Goal: Task Accomplishment & Management: Manage account settings

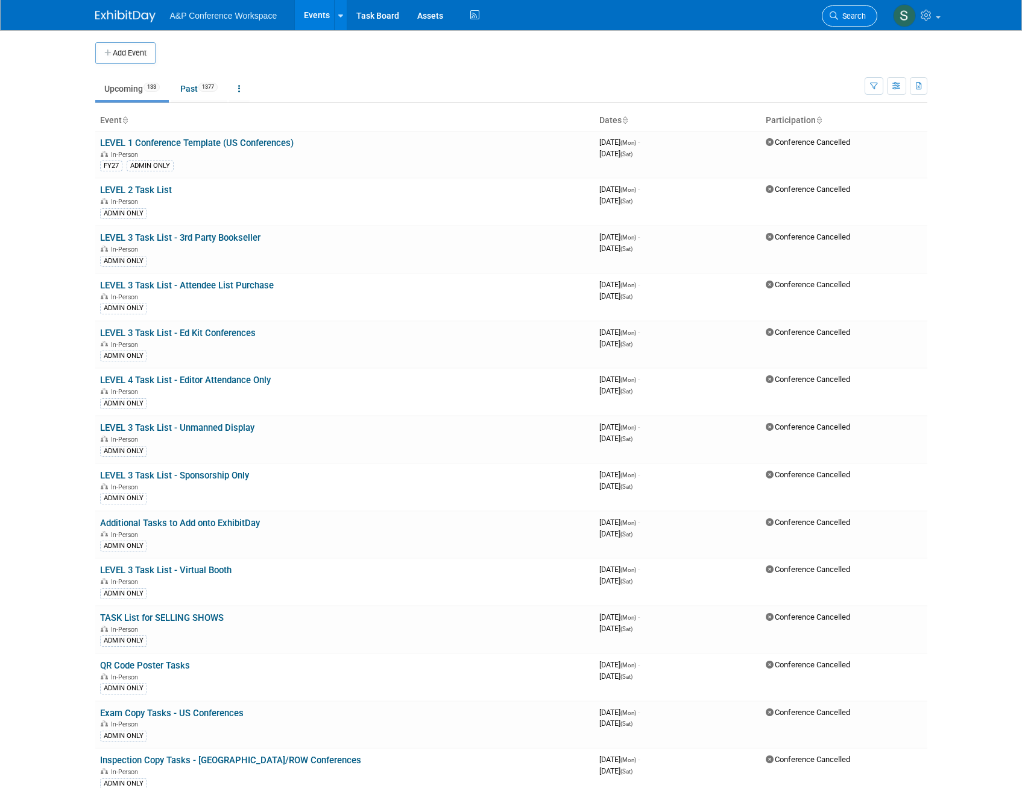
click at [840, 14] on span "Search" at bounding box center [852, 15] width 28 height 9
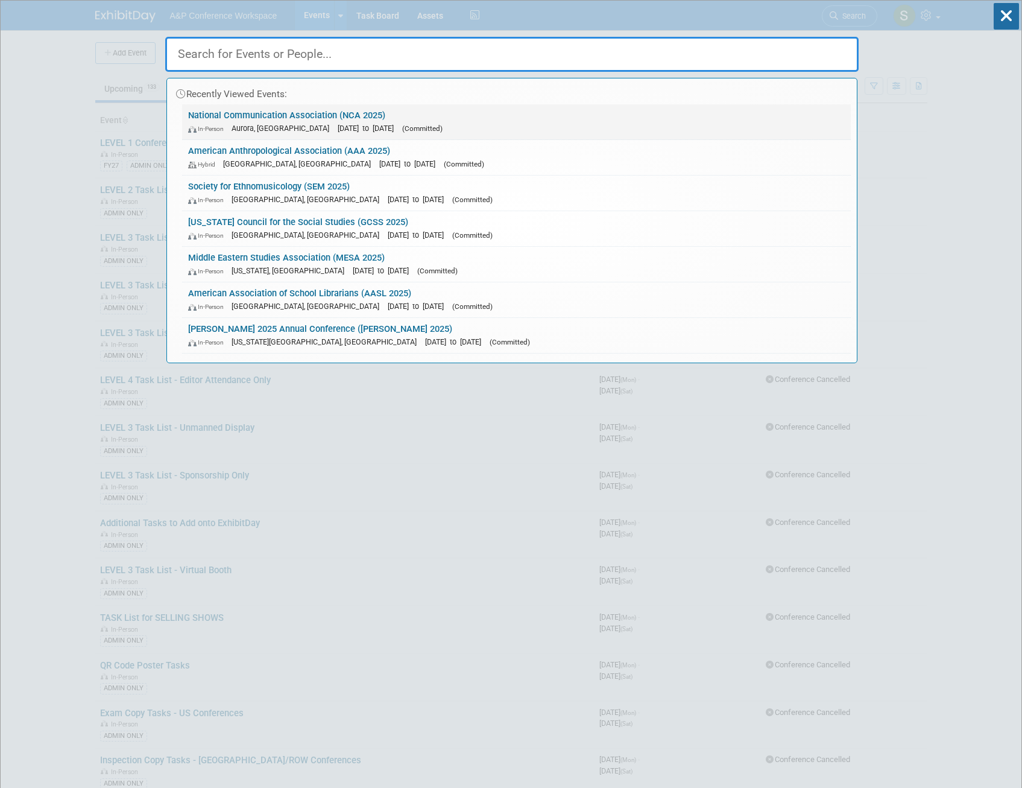
click at [362, 118] on link "National Communication Association (NCA 2025) In-Person Aurora, CO Nov 19, 2025…" at bounding box center [516, 121] width 669 height 35
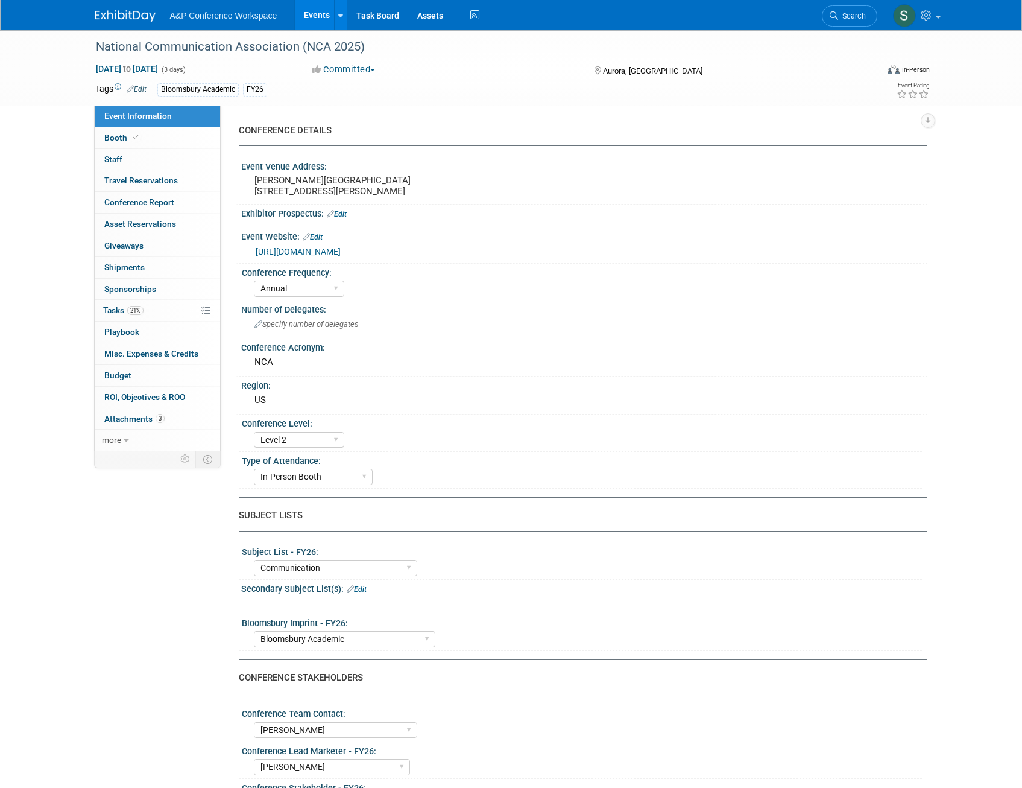
select select "Annual"
select select "Level 2"
select select "In-Person Booth"
select select "Communication"
select select "Bloomsbury Academic"
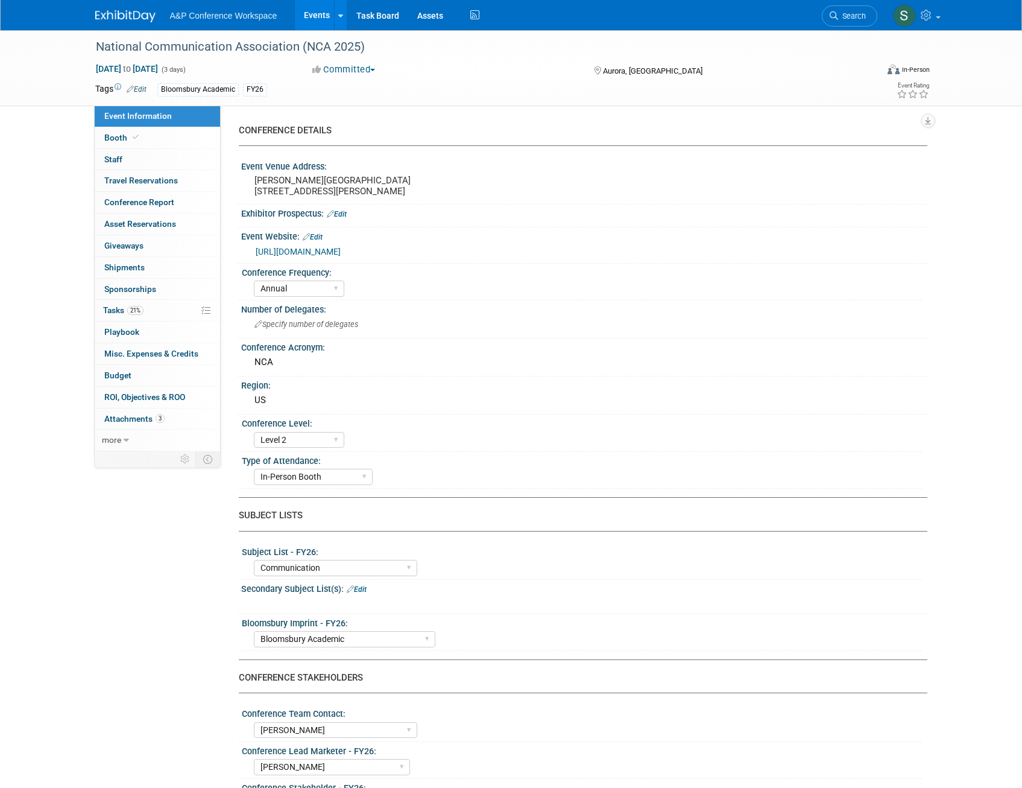
select select "[PERSON_NAME]"
select select "Networking/Commissioning"
click at [125, 309] on span "Tasks 21%" at bounding box center [123, 310] width 40 height 10
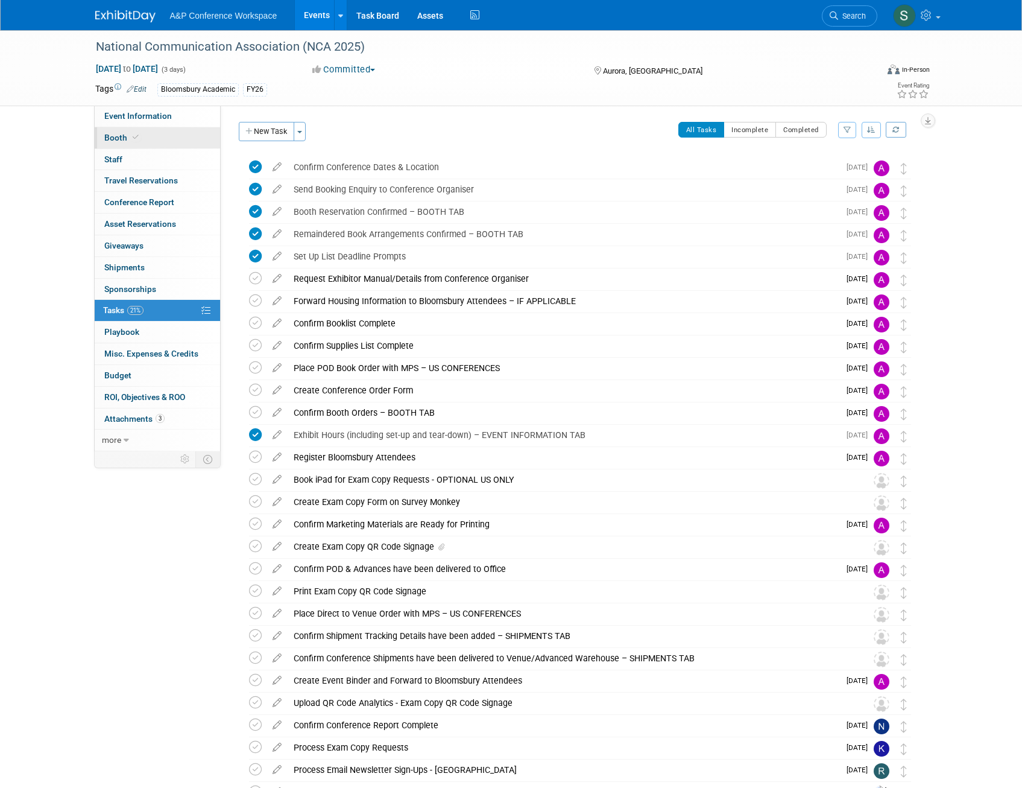
click at [106, 145] on link "Booth" at bounding box center [157, 137] width 125 height 21
select select "RLKP"
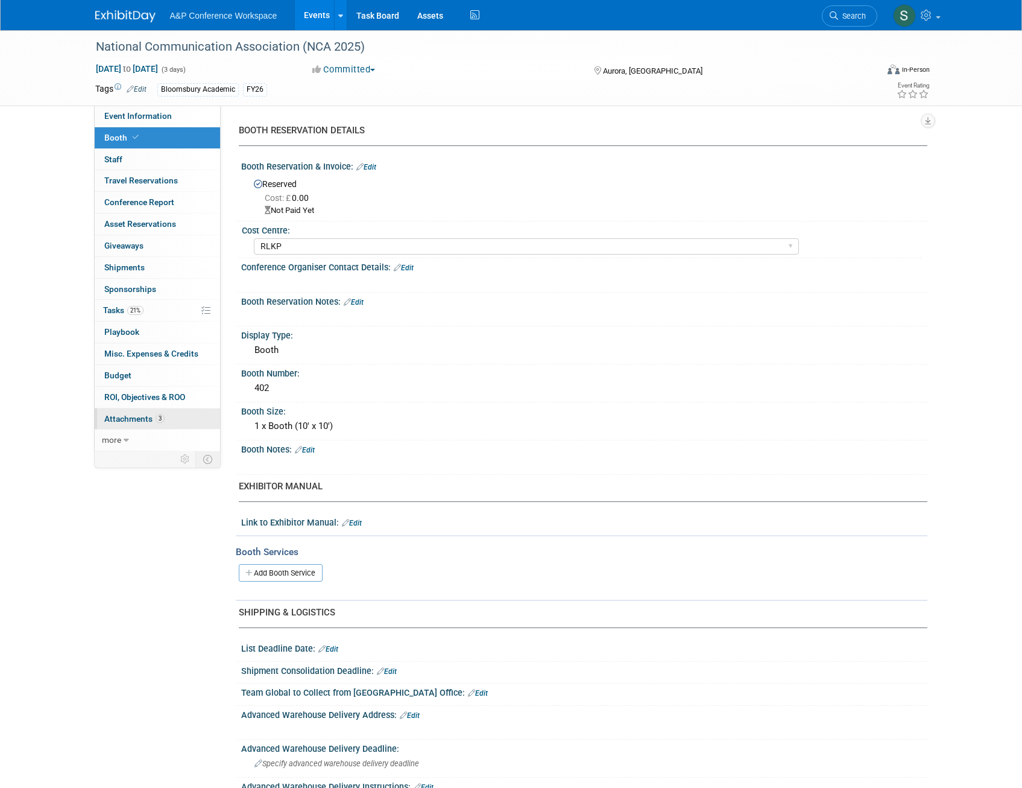
click at [134, 425] on link "3 Attachments 3" at bounding box center [157, 418] width 125 height 21
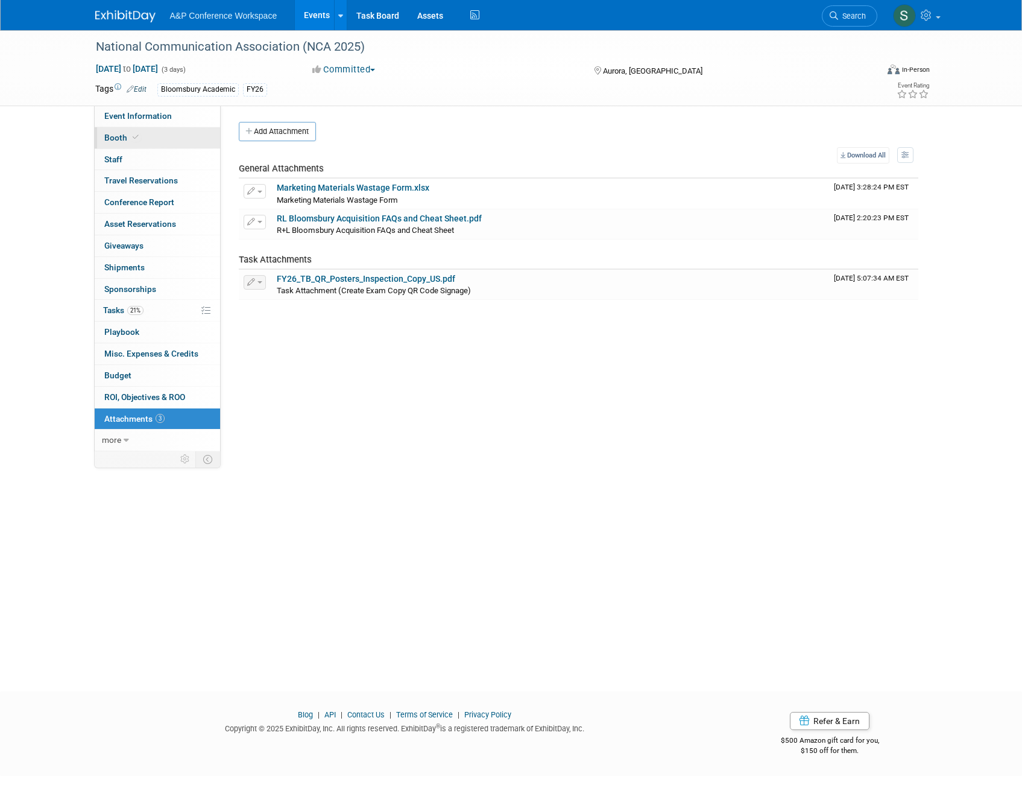
click at [154, 136] on link "Booth" at bounding box center [157, 137] width 125 height 21
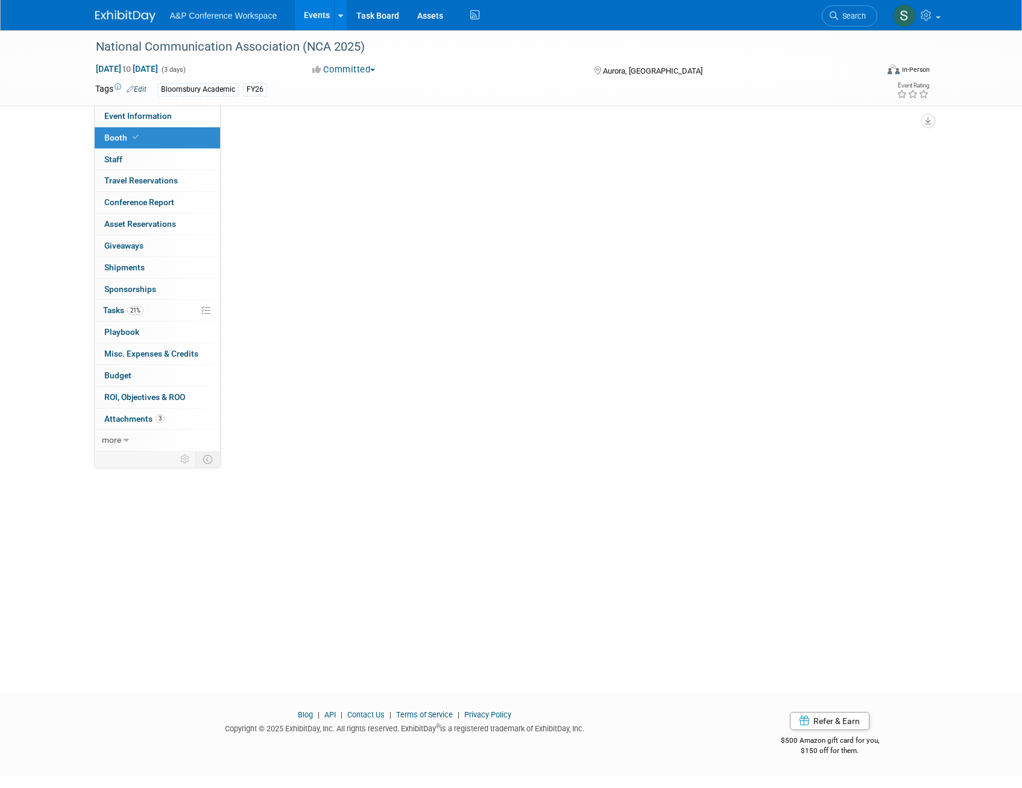
select select "RLKP"
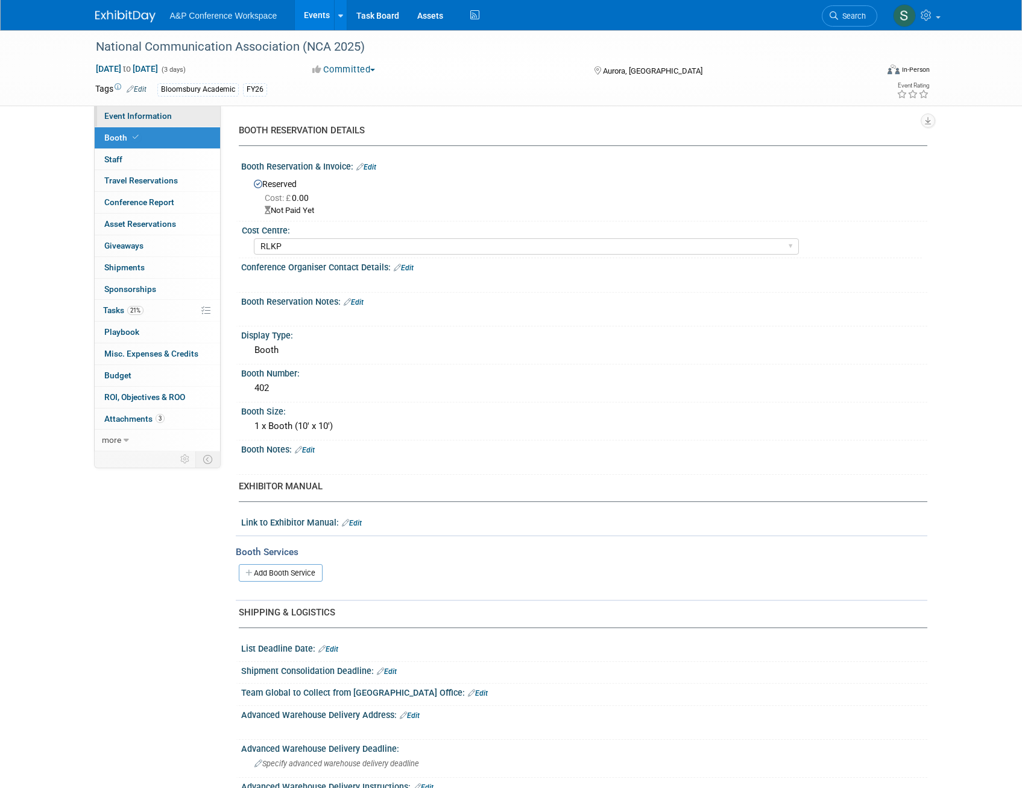
click at [161, 113] on span "Event Information" at bounding box center [138, 116] width 68 height 10
select select "Annual"
select select "Level 2"
select select "In-Person Booth"
select select "Communication"
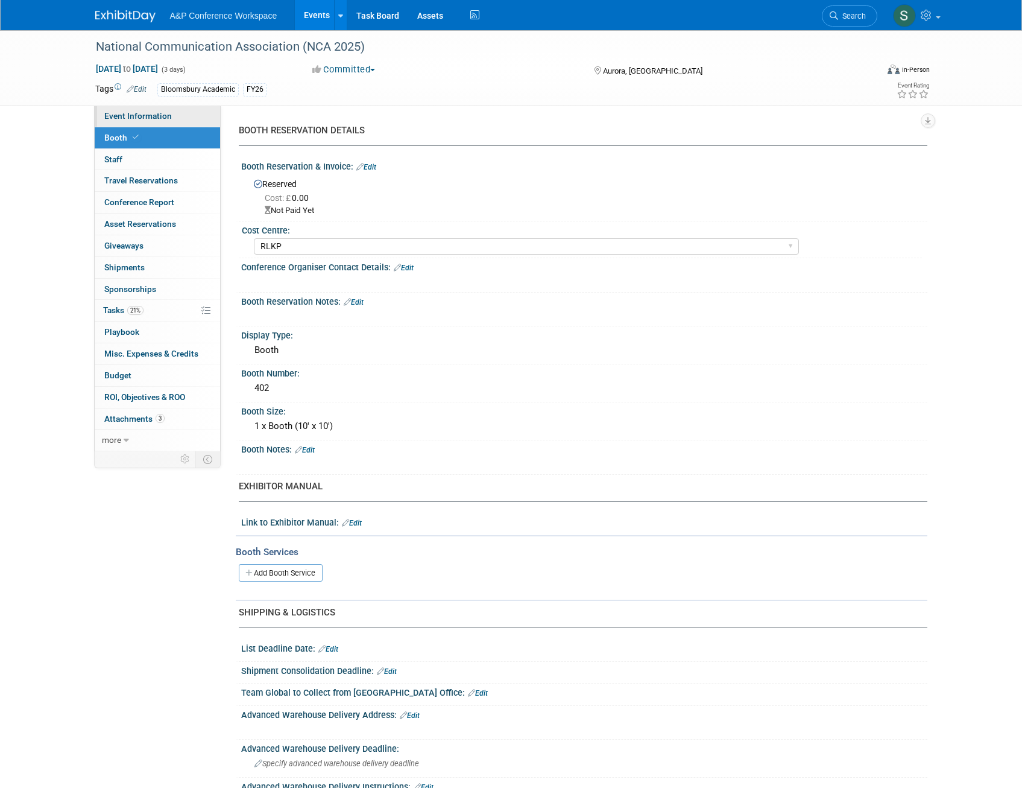
select select "Bloomsbury Academic"
select select "[PERSON_NAME]"
select select "Networking/Commissioning"
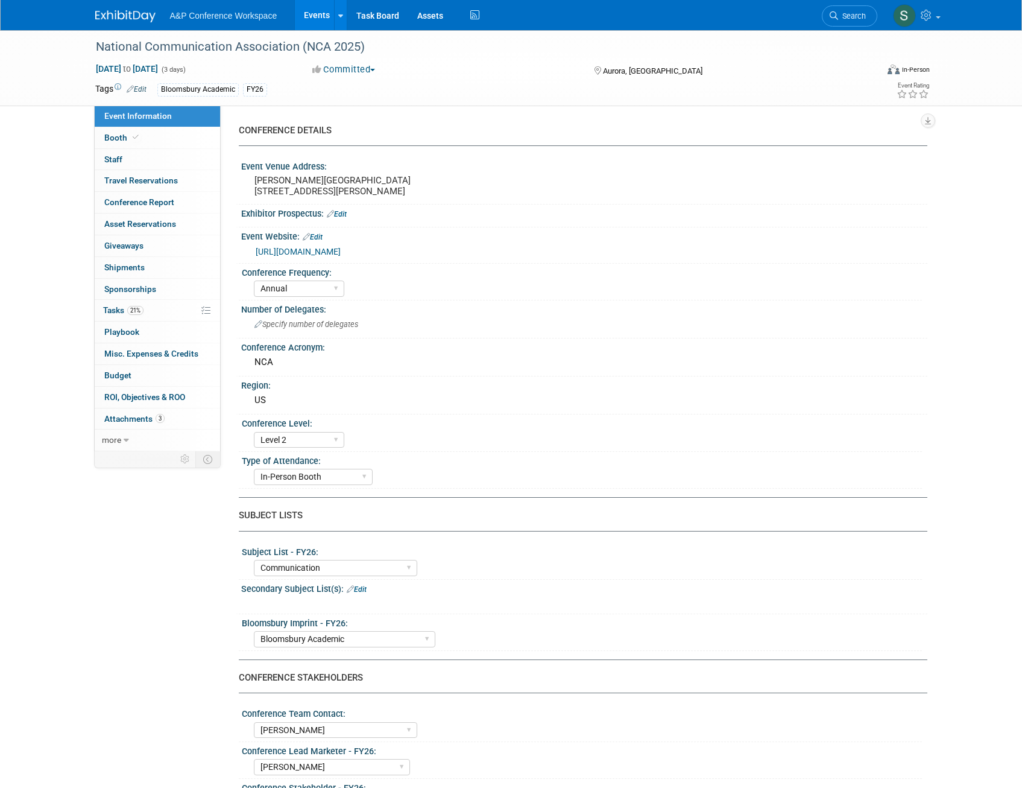
click at [341, 256] on link "[URL][DOMAIN_NAME]" at bounding box center [298, 252] width 85 height 10
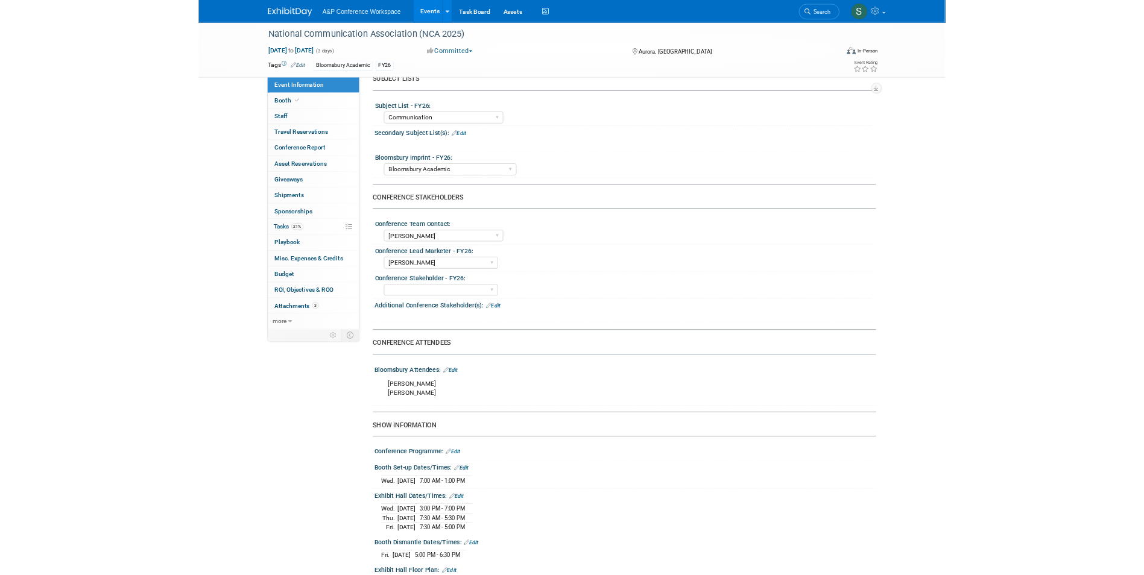
scroll to position [422, 0]
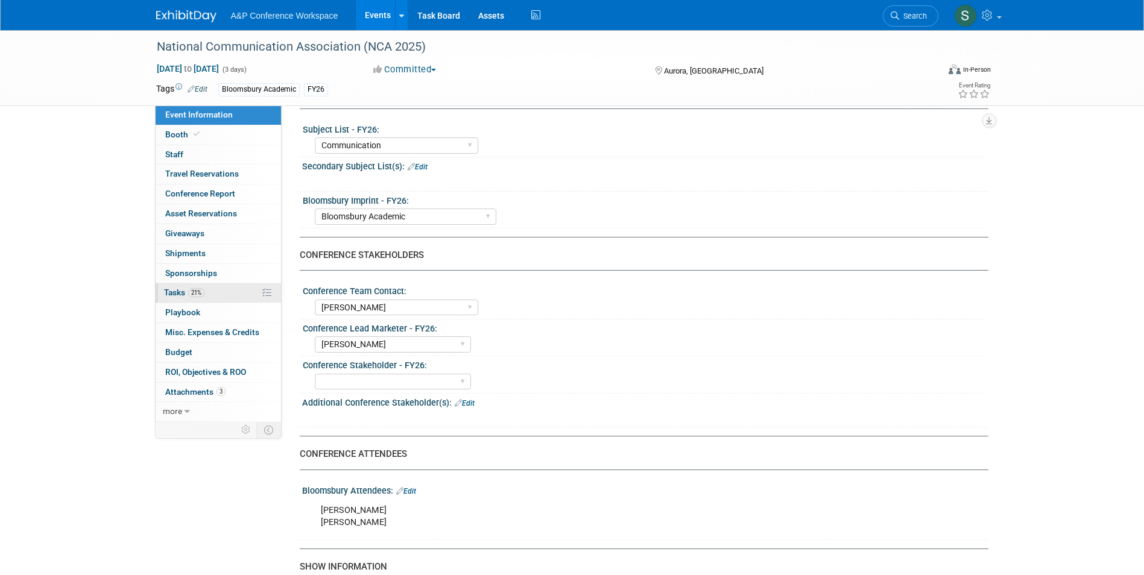
click at [193, 283] on link "21% Tasks 21%" at bounding box center [218, 292] width 125 height 19
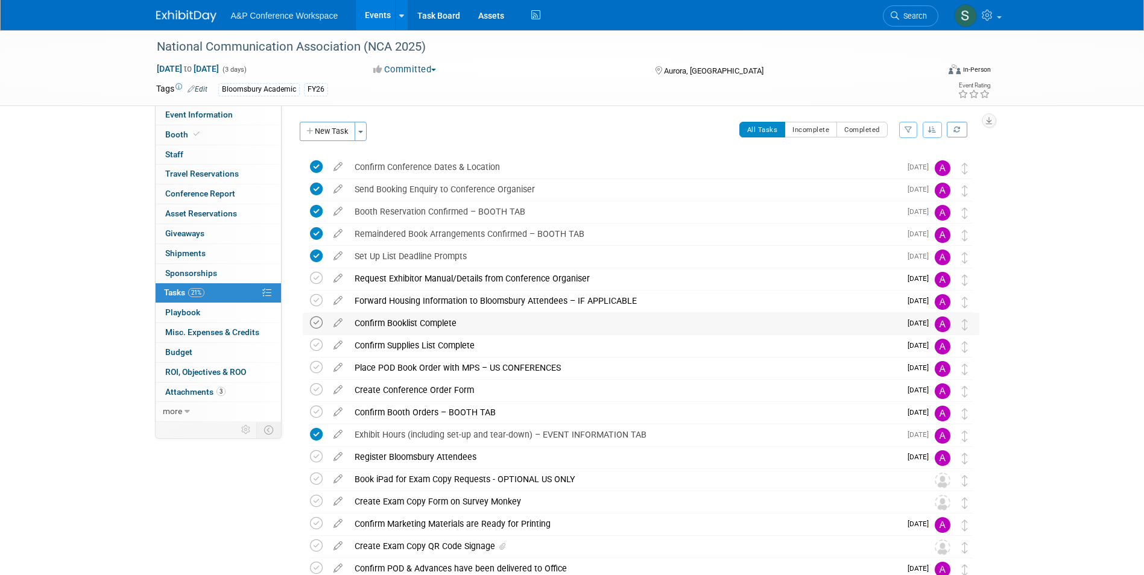
click at [316, 323] on icon at bounding box center [316, 323] width 13 height 13
click at [318, 347] on icon at bounding box center [316, 345] width 13 height 13
click at [408, 346] on div "Confirm Supplies List Complete" at bounding box center [625, 345] width 552 height 21
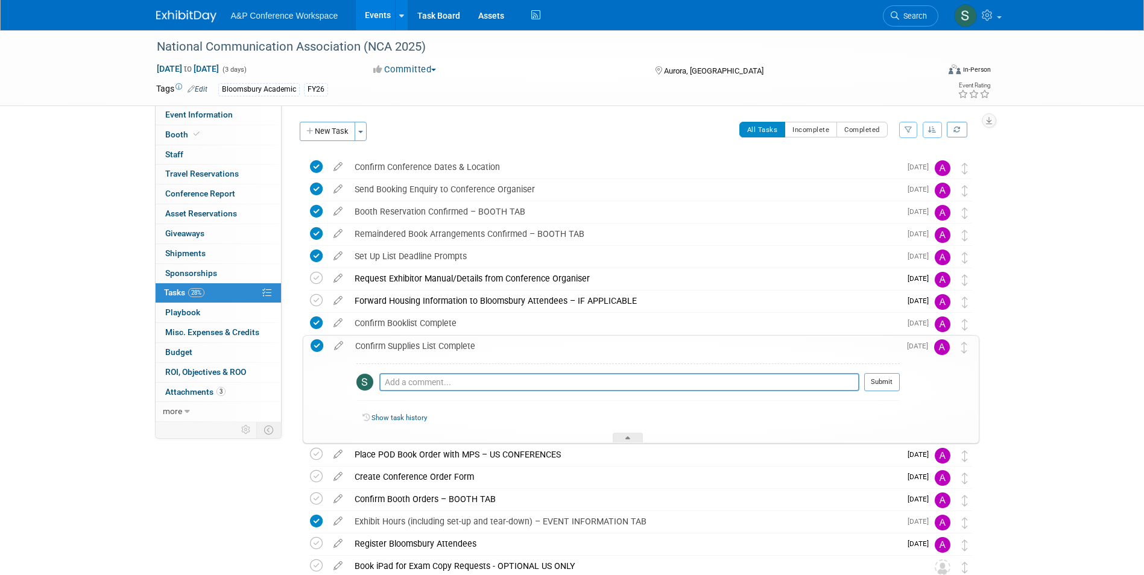
click at [408, 346] on div "Confirm Supplies List Complete" at bounding box center [624, 346] width 551 height 21
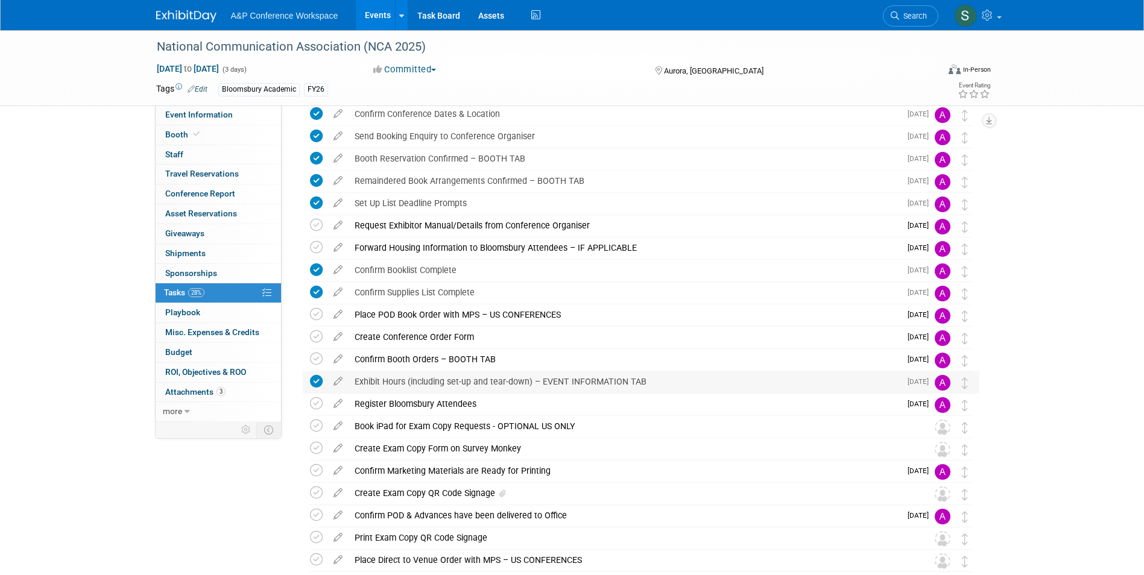
scroll to position [54, 0]
click at [458, 451] on div "Create Exam Copy Form on Survey Monkey" at bounding box center [630, 448] width 562 height 21
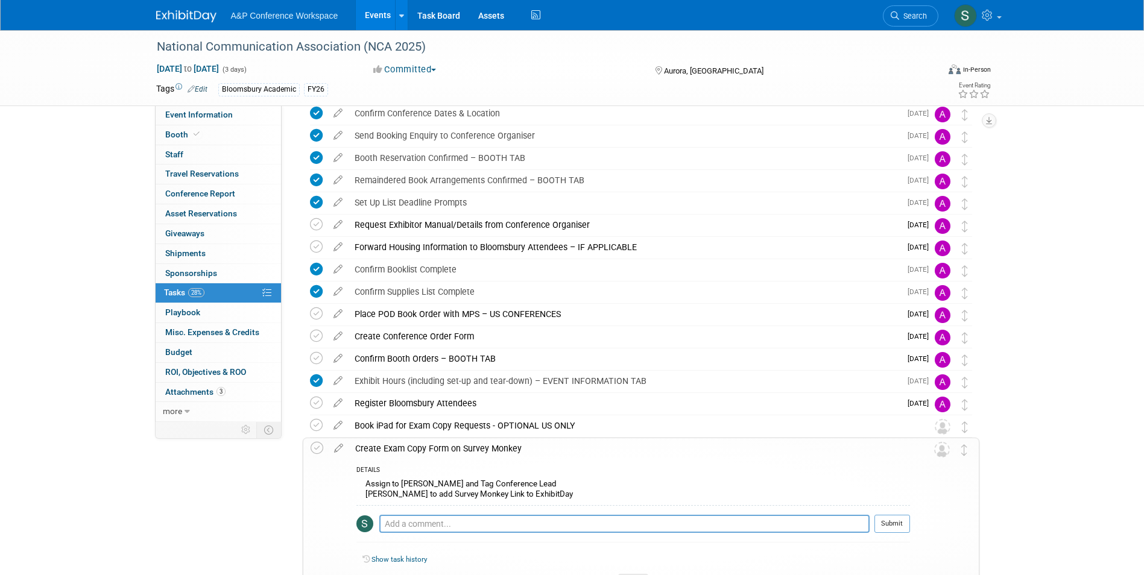
click at [455, 450] on div "Create Exam Copy Form on Survey Monkey" at bounding box center [629, 448] width 561 height 21
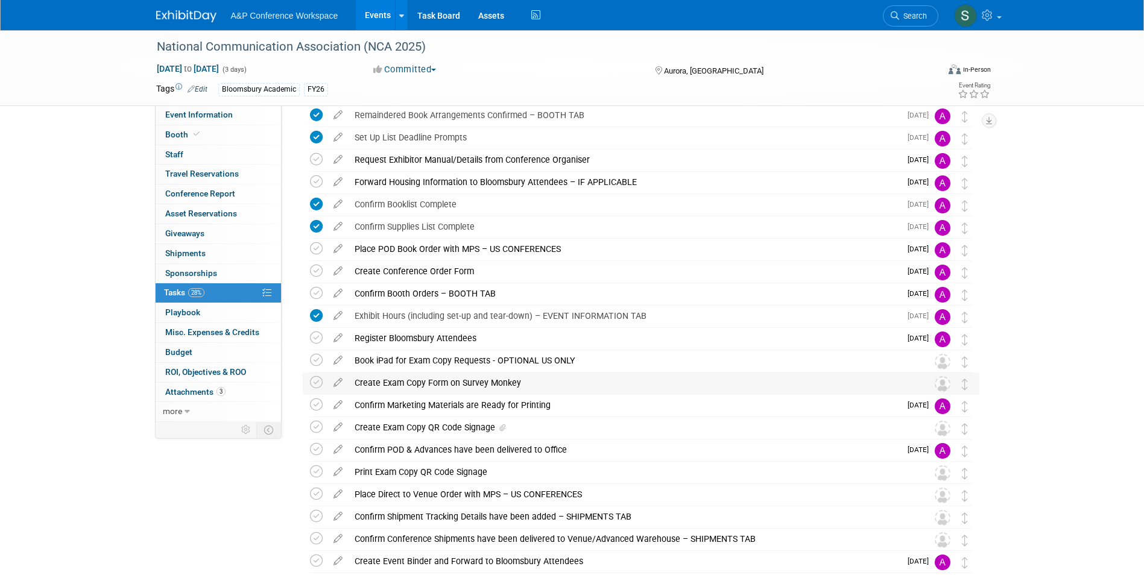
scroll to position [124, 0]
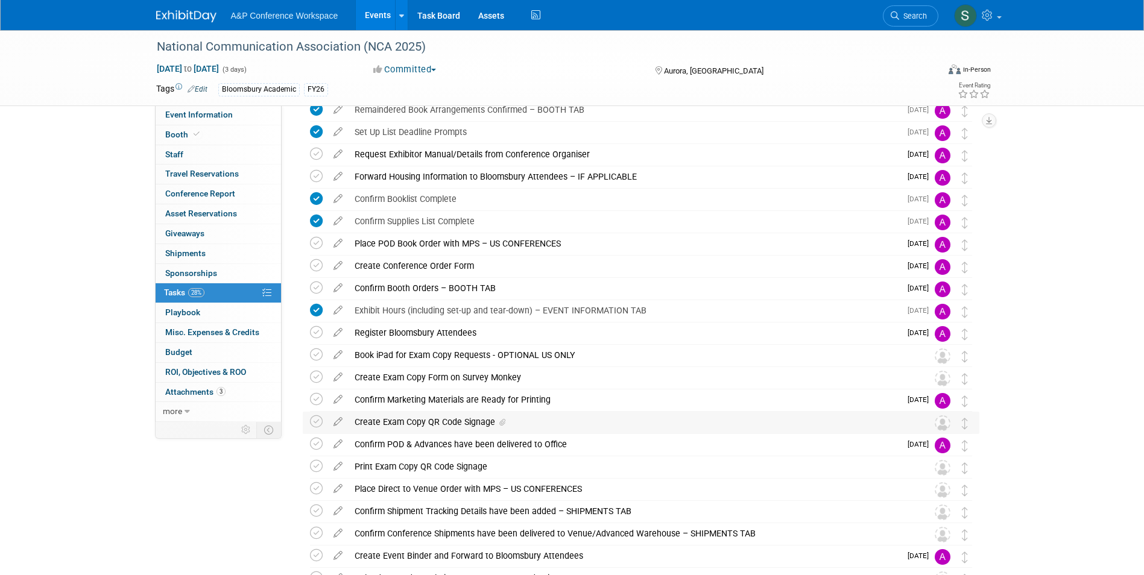
click at [447, 421] on div "Create Exam Copy QR Code Signage" at bounding box center [630, 422] width 562 height 21
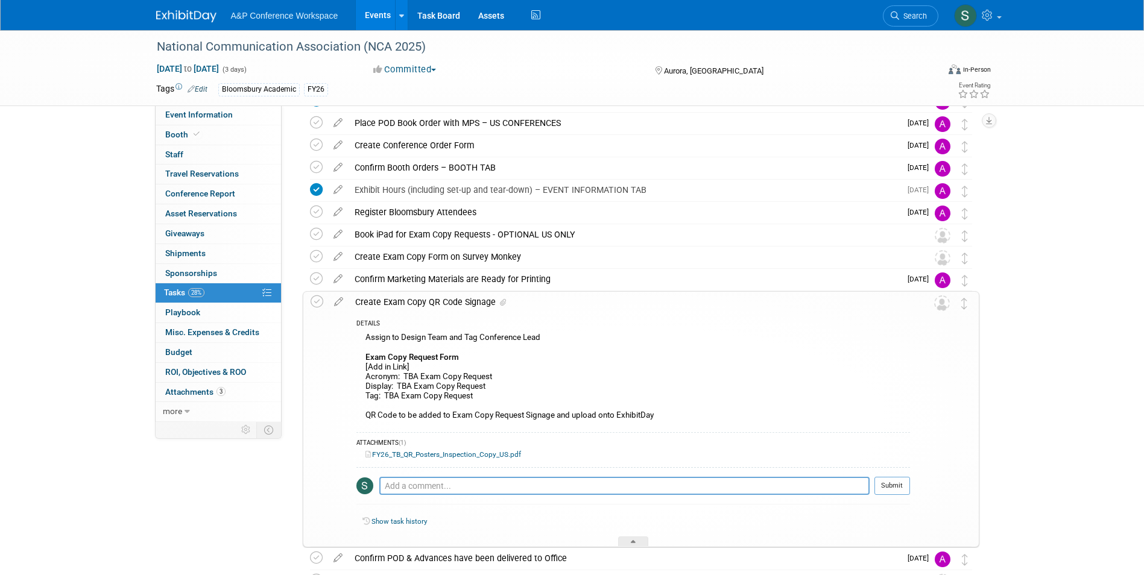
scroll to position [279, 0]
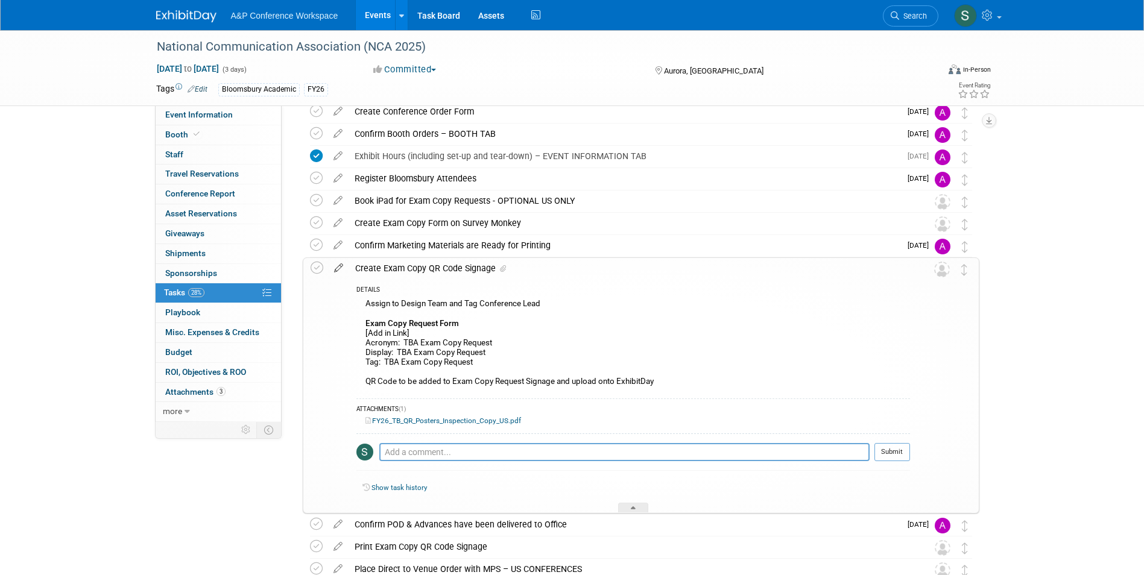
click at [340, 268] on icon at bounding box center [338, 265] width 21 height 15
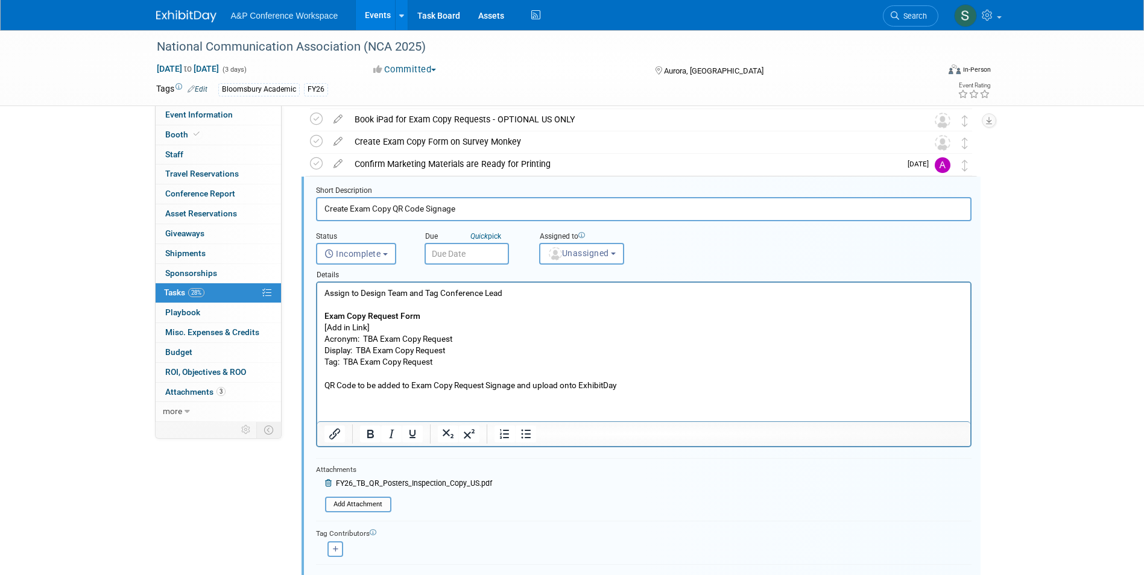
scroll to position [0, 0]
drag, startPoint x: 373, startPoint y: 324, endPoint x: 356, endPoint y: 323, distance: 17.5
click at [356, 323] on p "Assign to Design Team and Tag Conference Lead Exam Copy Request Form [Add in Li…" at bounding box center [643, 340] width 639 height 104
drag, startPoint x: 377, startPoint y: 325, endPoint x: 321, endPoint y: 329, distance: 56.8
click at [321, 329] on html "Assign to Design Team and Tag Conference Lead Exam Copy Request Form [Add ink] …" at bounding box center [643, 337] width 653 height 109
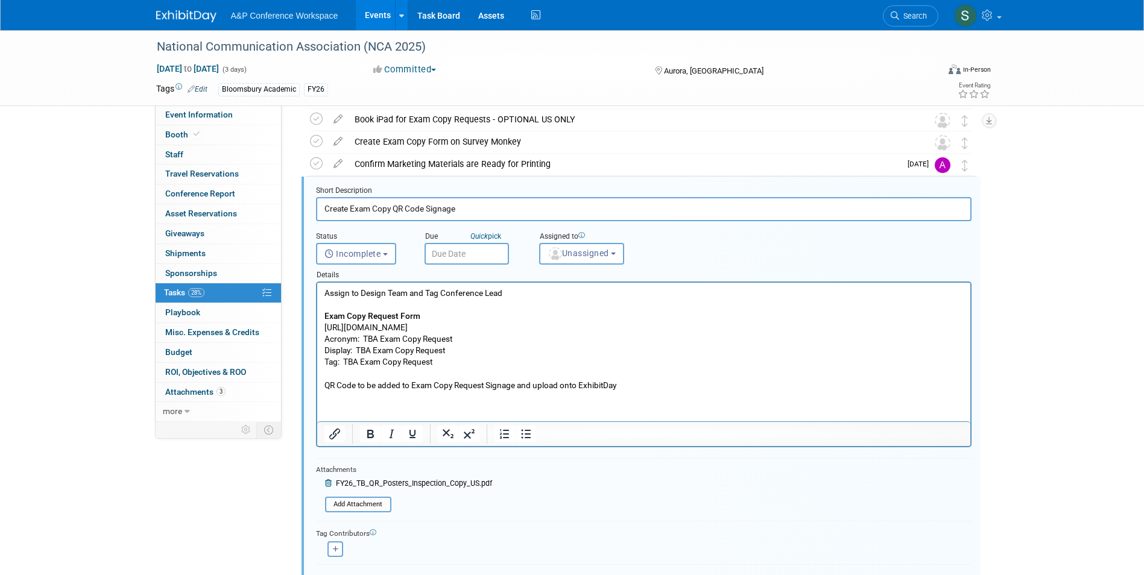
click at [376, 338] on p "Acronym: TBA Exam Copy Request Display: TBA Exam Copy Request Tag: TBA Exam Cop…" at bounding box center [643, 361] width 639 height 57
drag, startPoint x: 456, startPoint y: 334, endPoint x: 364, endPoint y: 338, distance: 92.4
click at [364, 338] on p "Acronym: NCA Exam Copy Request Display: TBA Exam Copy Request Tag: TBA Exam Cop…" at bounding box center [643, 361] width 639 height 57
copy p "NCA Exam Copy Request"
drag, startPoint x: 459, startPoint y: 349, endPoint x: 356, endPoint y: 351, distance: 102.5
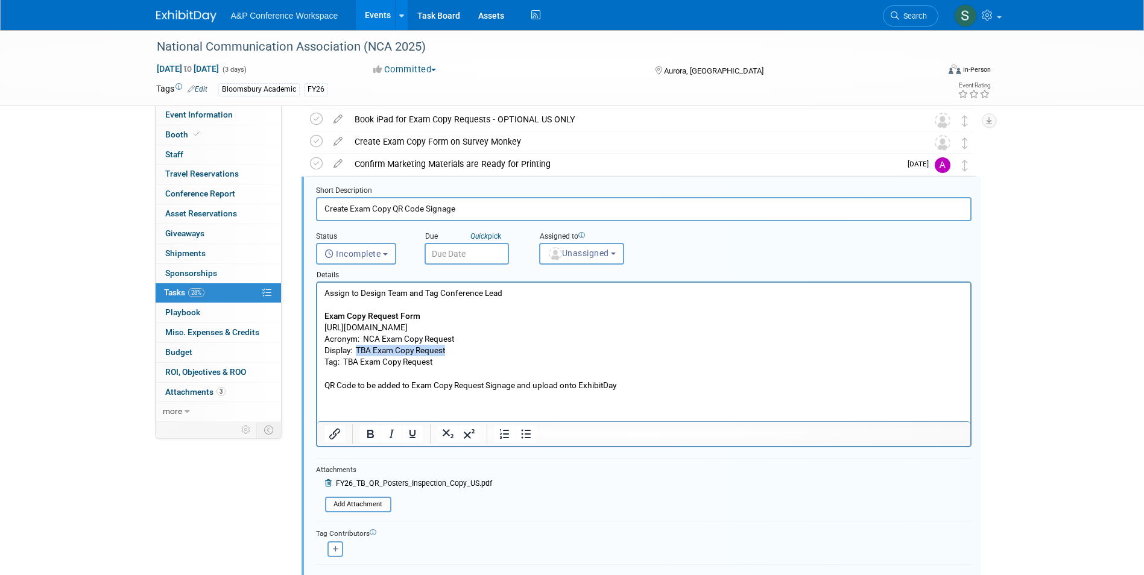
click at [356, 351] on p "Acronym: NCA Exam Copy Request Display: TBA Exam Copy Request Tag: TBA Exam Cop…" at bounding box center [643, 361] width 639 height 57
drag, startPoint x: 434, startPoint y: 362, endPoint x: 344, endPoint y: 367, distance: 90.0
click at [344, 367] on p "Acronym: NCA Exam Copy Request Display: NCA Exam Copy Request Tag: TBA Exam Cop…" at bounding box center [643, 361] width 639 height 57
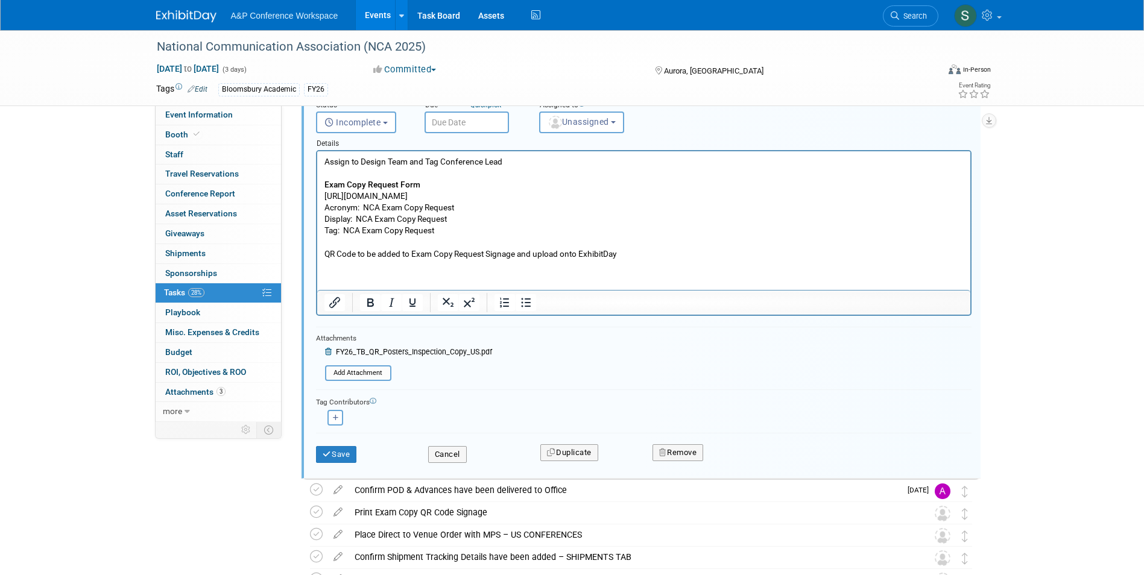
scroll to position [492, 0]
click at [350, 456] on button "Save" at bounding box center [336, 454] width 41 height 17
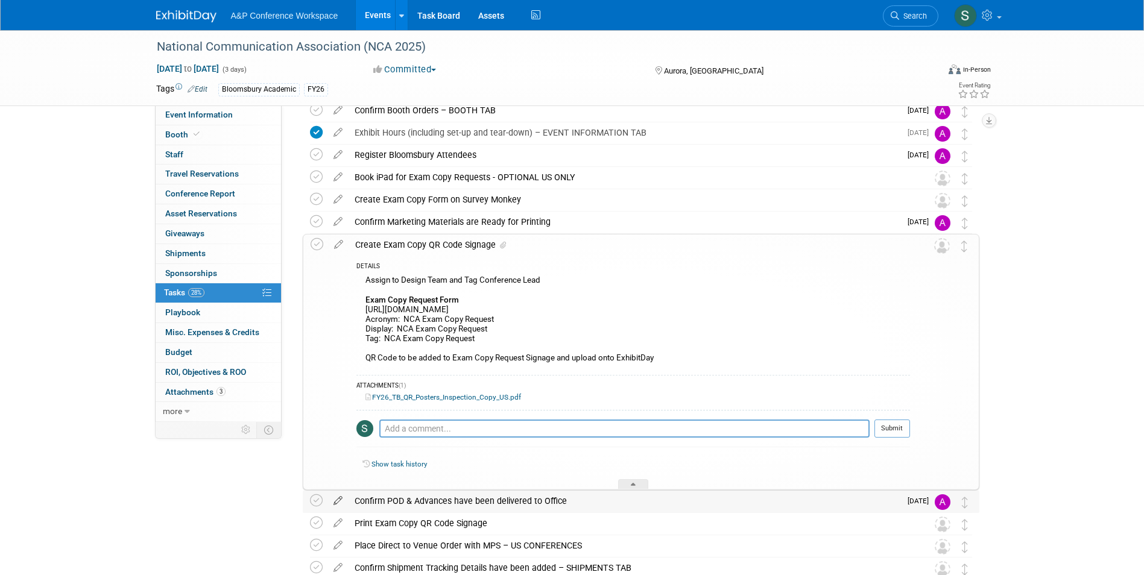
scroll to position [292, 0]
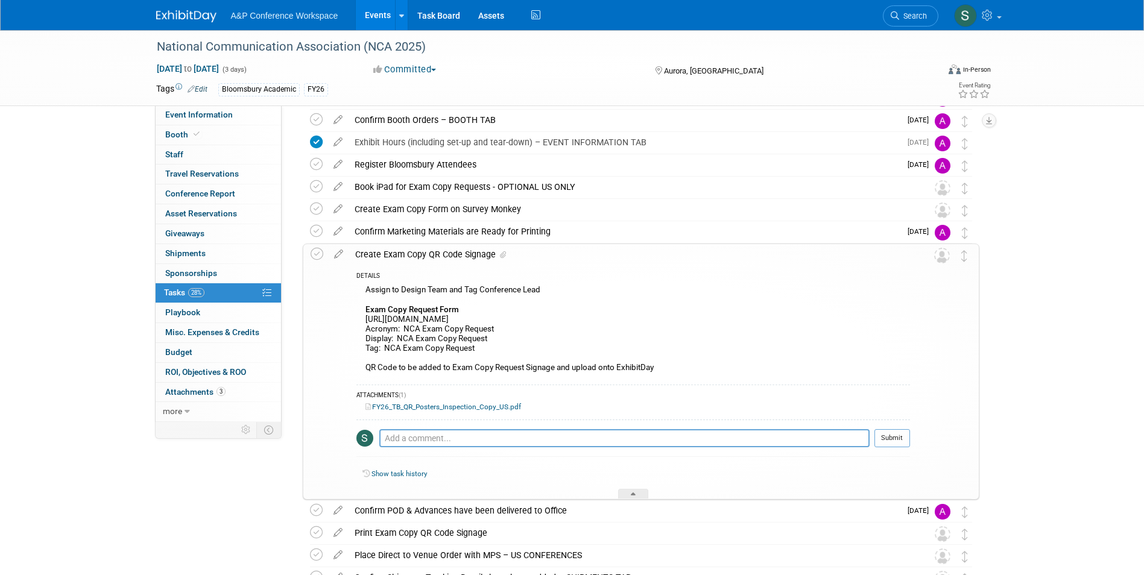
click at [410, 253] on div "Create Exam Copy QR Code Signage" at bounding box center [629, 254] width 561 height 21
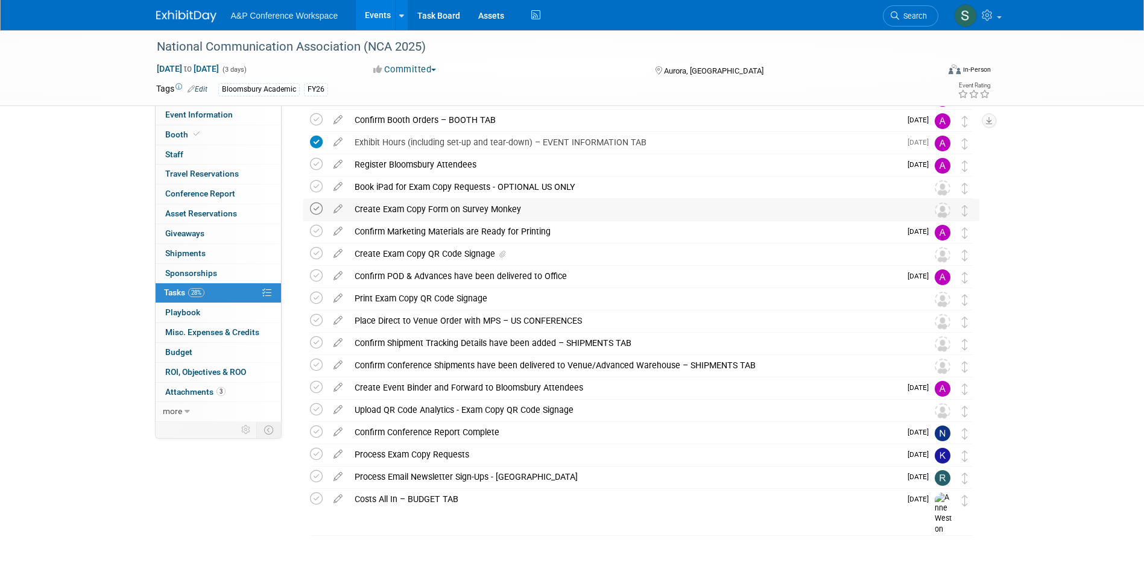
click at [317, 213] on icon at bounding box center [316, 209] width 13 height 13
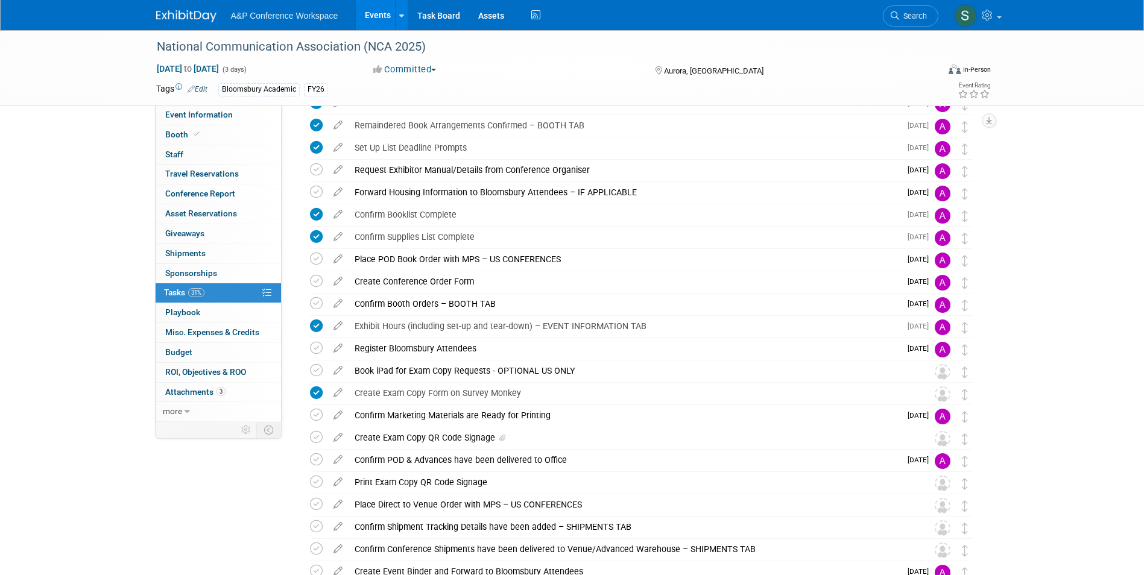
scroll to position [108, 0]
click at [434, 434] on div "Create Exam Copy QR Code Signage" at bounding box center [630, 438] width 562 height 21
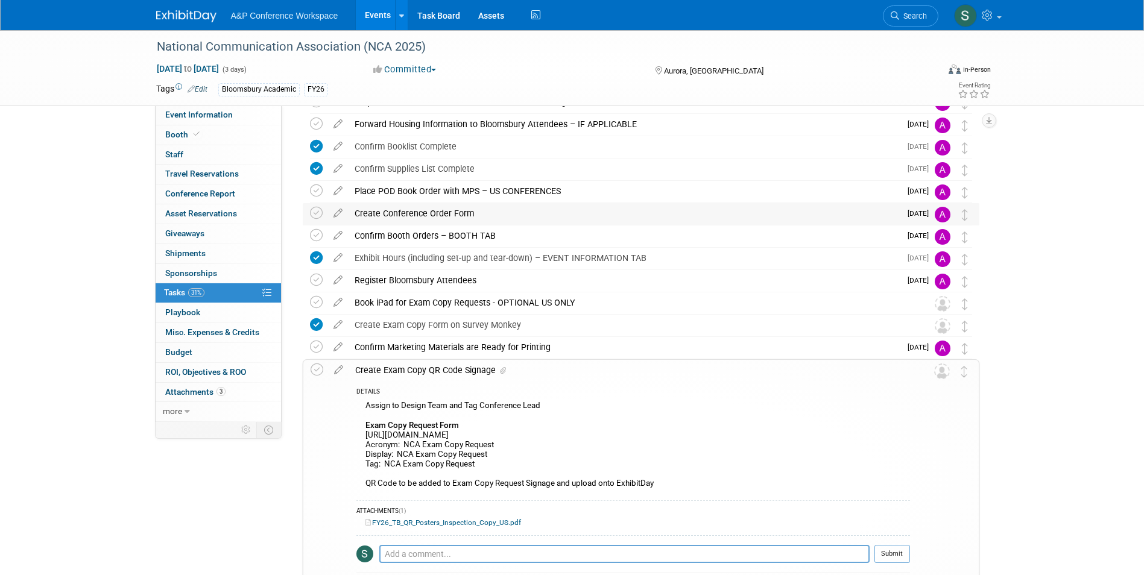
scroll to position [180, 0]
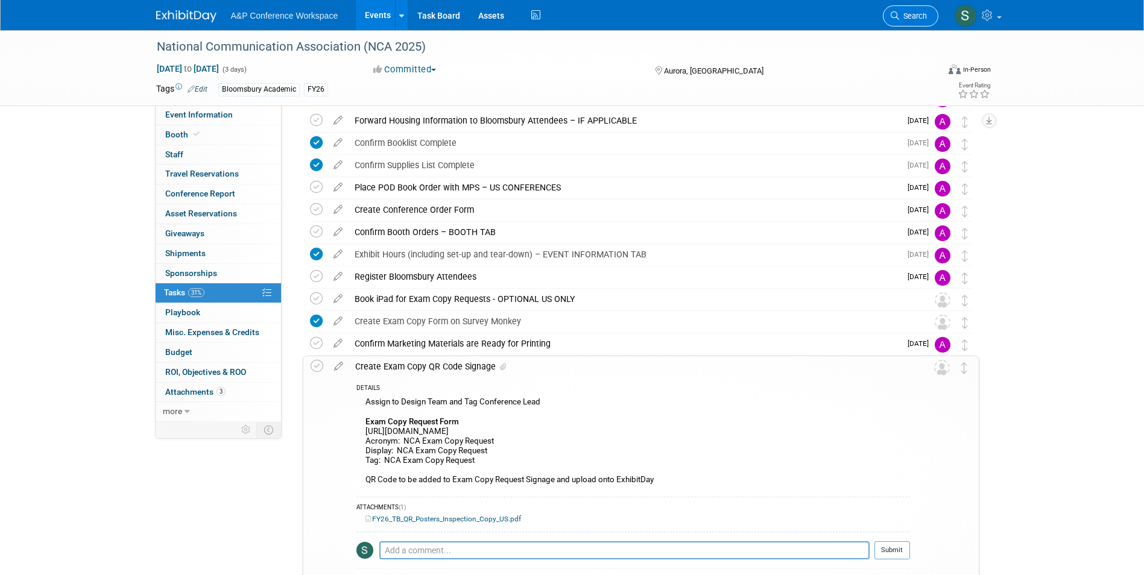
click at [911, 17] on span "Search" at bounding box center [913, 15] width 28 height 9
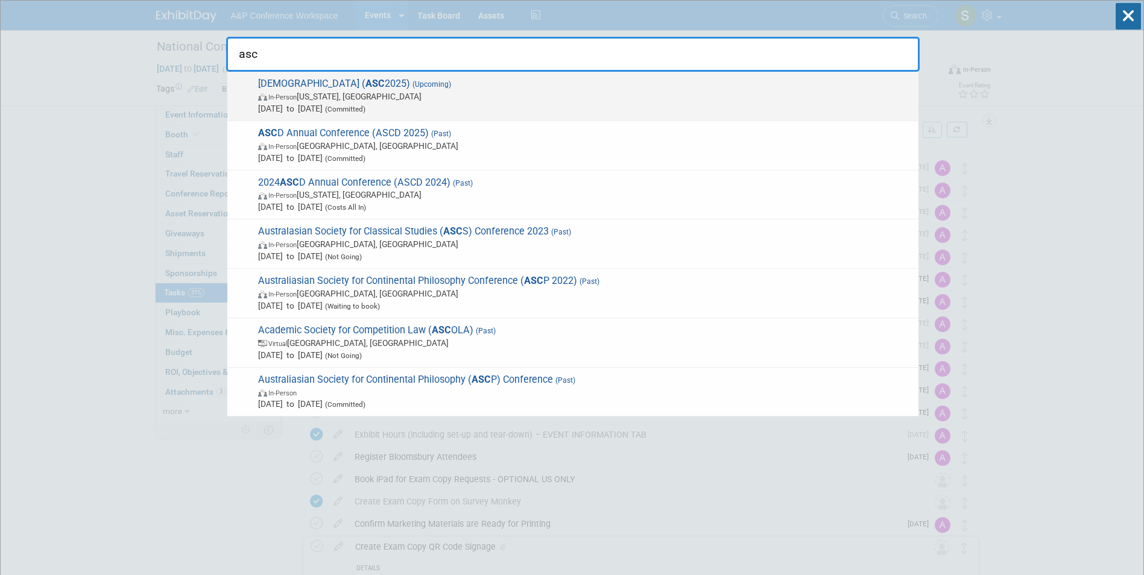
type input "asc"
click at [539, 103] on span "[DATE] to [DATE] (Committed)" at bounding box center [585, 109] width 654 height 12
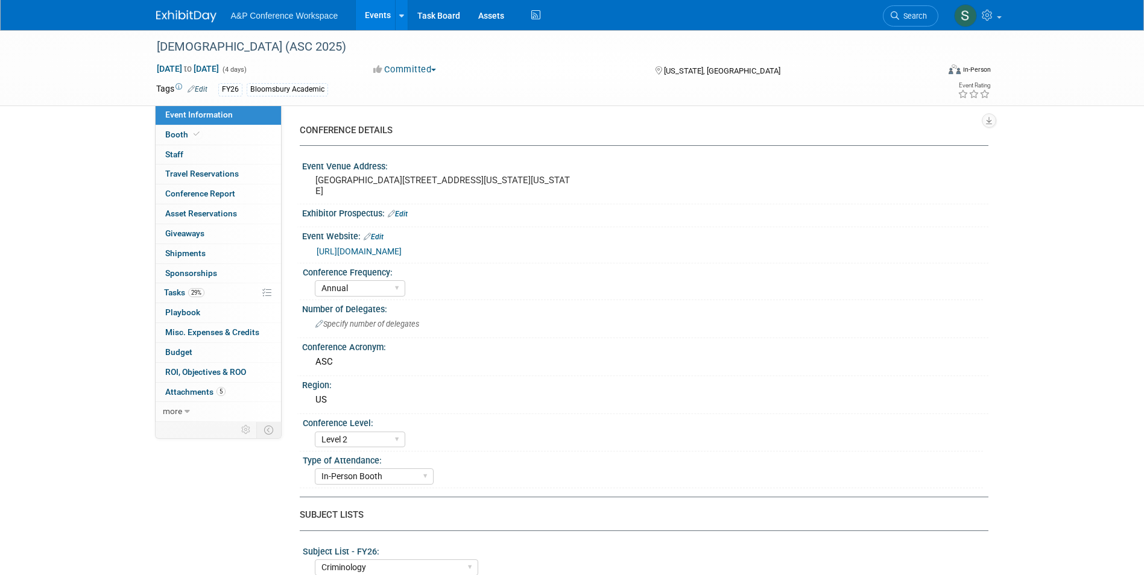
select select "Annual"
select select "Level 2"
select select "In-Person Booth"
select select "Criminology"
select select "Bloomsbury Academic"
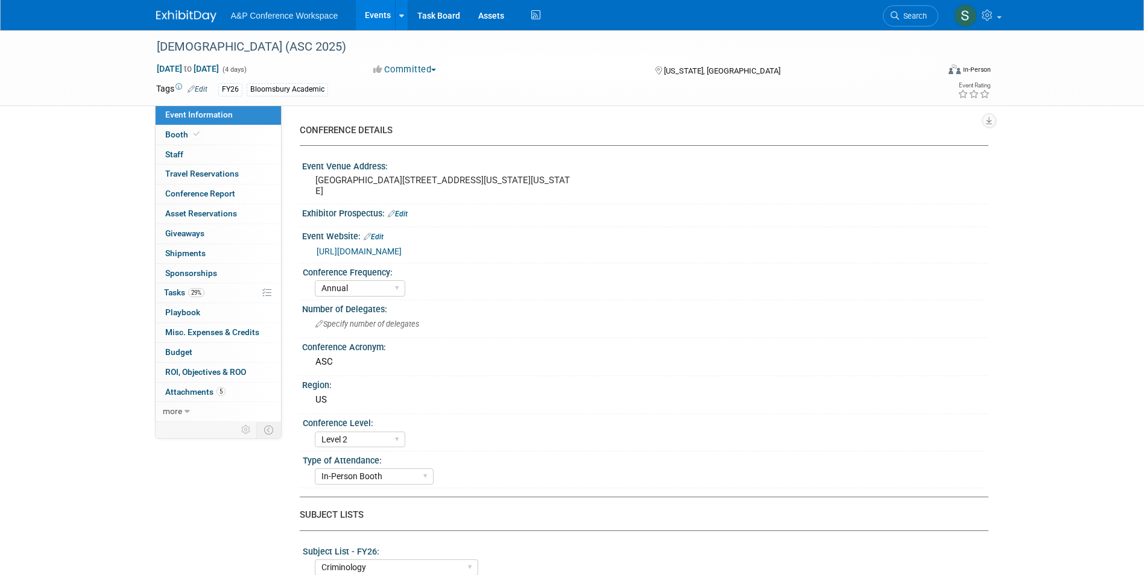
select select "[PERSON_NAME]"
select select "Networking/Commissioning"
click at [204, 292] on span "29%" at bounding box center [196, 292] width 16 height 9
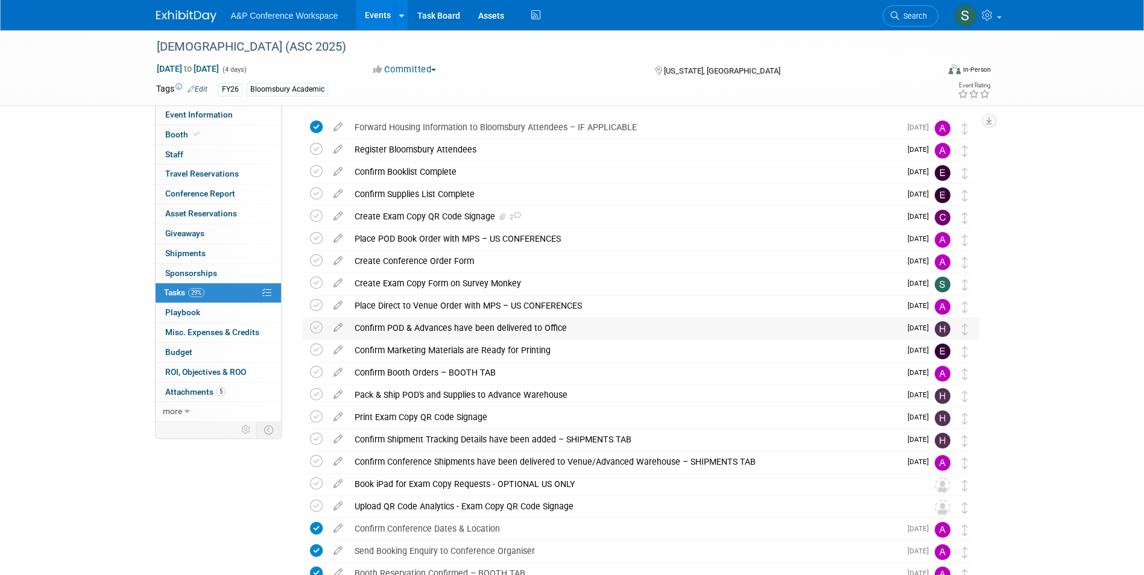
scroll to position [40, 0]
